Goal: Information Seeking & Learning: Learn about a topic

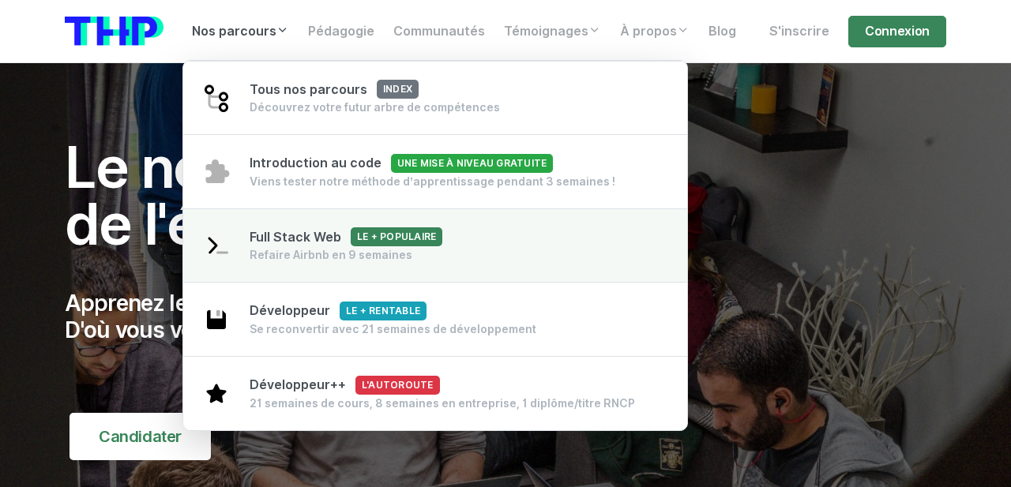
click at [310, 247] on div "Full Stack Web Le + populaire Refaire Airbnb en 9 semaines" at bounding box center [346, 246] width 193 height 36
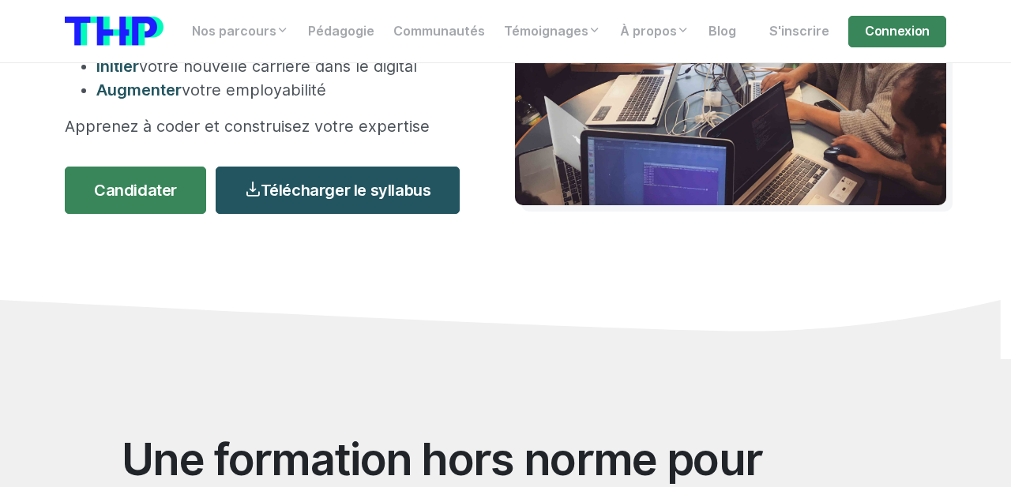
scroll to position [329, 0]
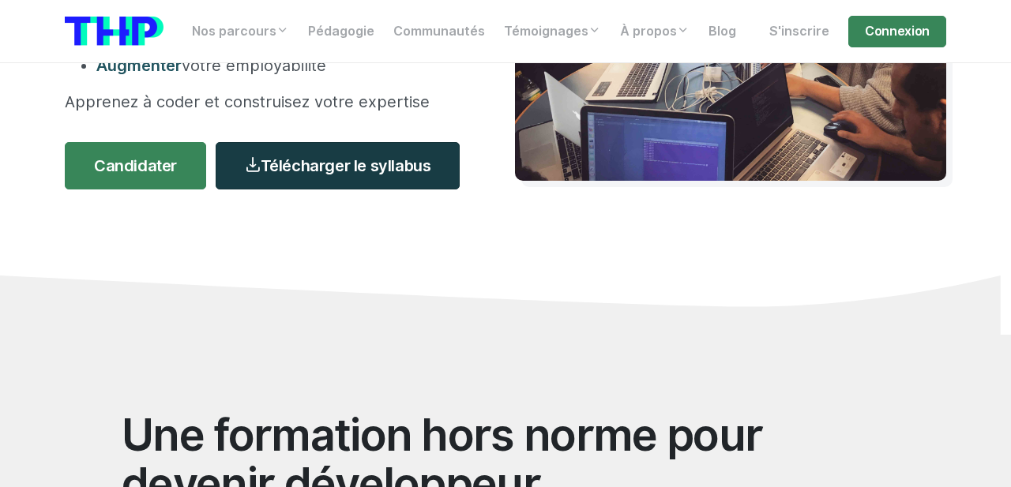
click at [326, 161] on link "Télécharger le syllabus" at bounding box center [338, 165] width 244 height 47
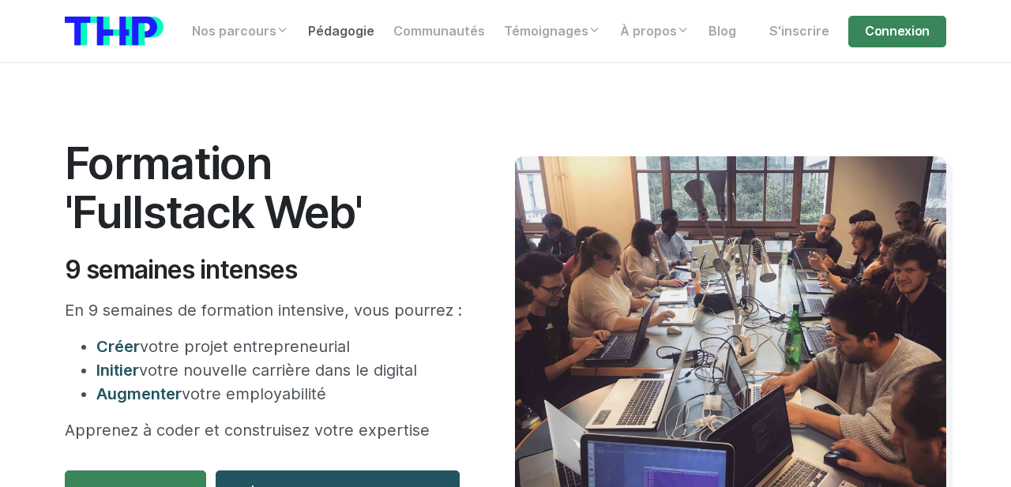
click at [330, 36] on link "Pédagogie" at bounding box center [341, 32] width 85 height 32
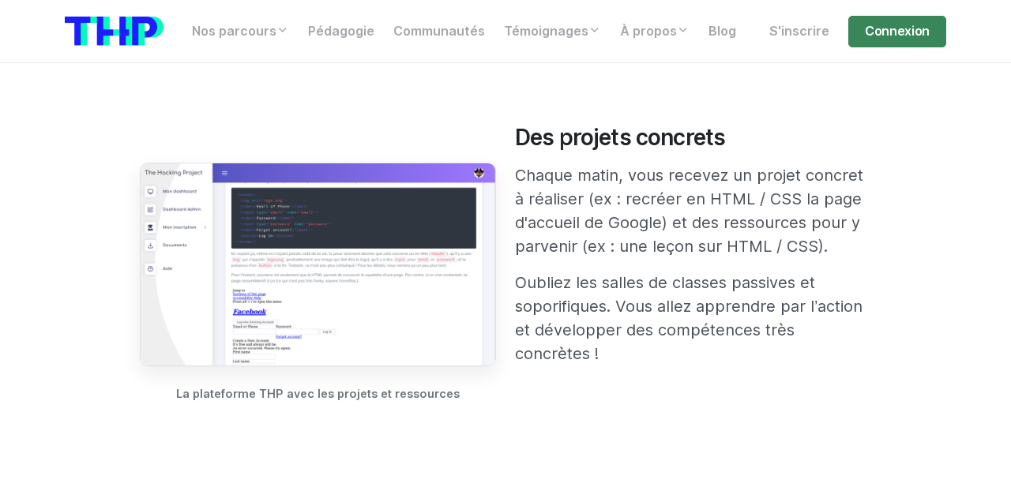
scroll to position [533, 0]
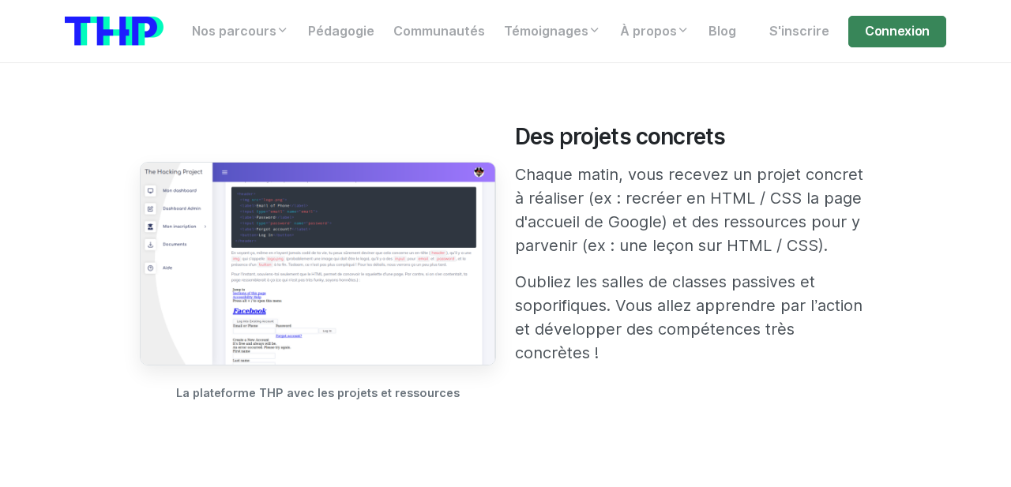
click at [313, 268] on img at bounding box center [318, 264] width 356 height 204
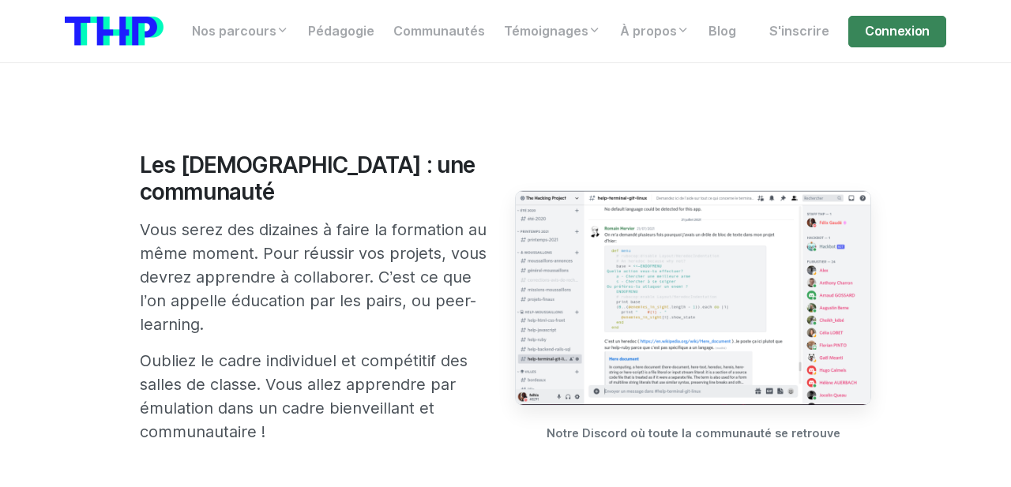
scroll to position [925, 0]
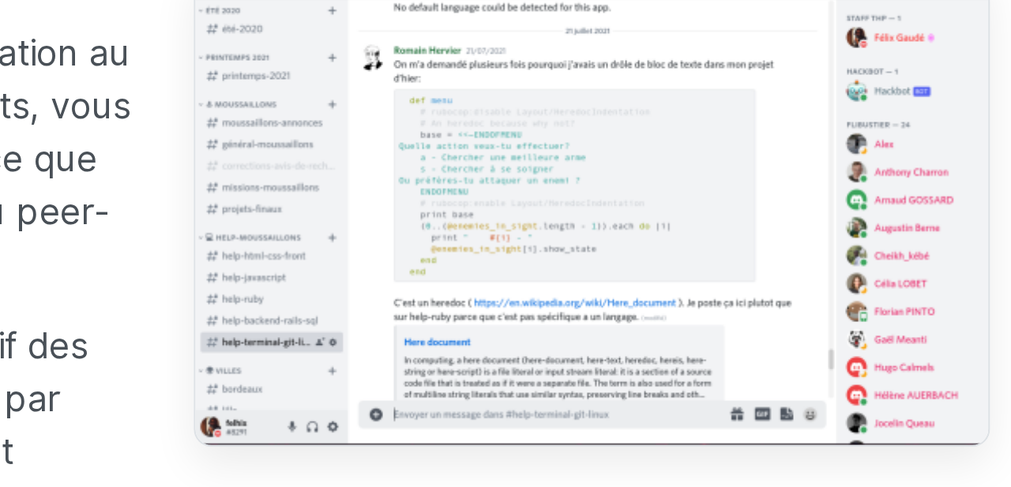
click at [773, 324] on img at bounding box center [693, 298] width 356 height 216
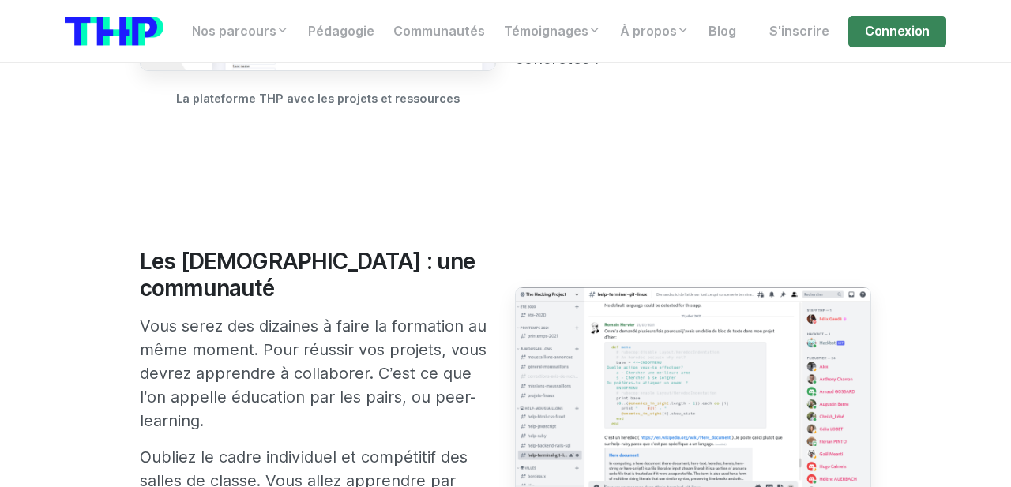
scroll to position [780, 0]
